Goal: Information Seeking & Learning: Learn about a topic

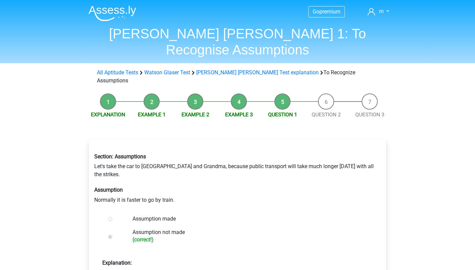
scroll to position [98, 0]
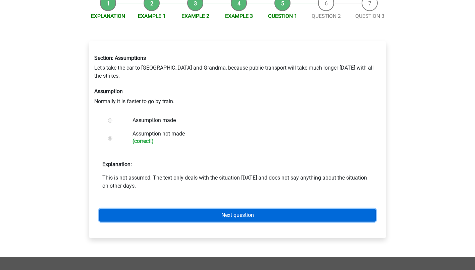
click at [273, 209] on link "Next question" at bounding box center [237, 215] width 277 height 13
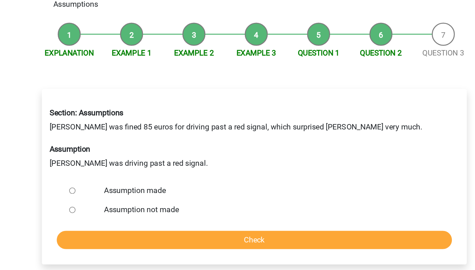
click at [169, 220] on label "Assumption not made" at bounding box center [249, 224] width 232 height 8
click at [112, 222] on input "Assumption not made" at bounding box center [110, 224] width 4 height 4
radio input "true"
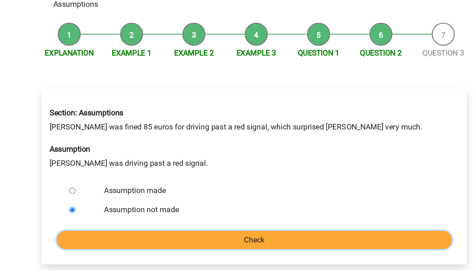
click at [254, 239] on input "Check" at bounding box center [237, 245] width 277 height 13
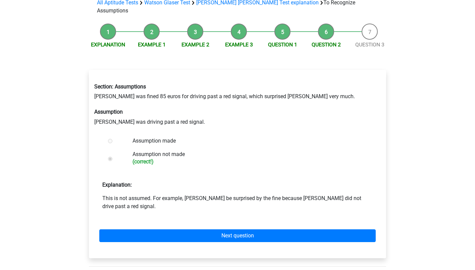
scroll to position [74, 0]
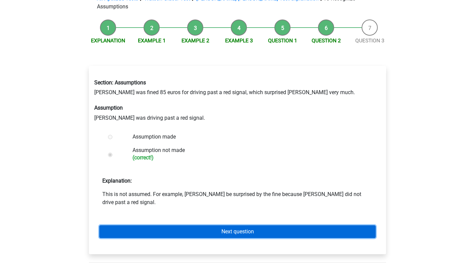
click at [248, 225] on link "Next question" at bounding box center [237, 231] width 277 height 13
